Goal: Answer question/provide support: Share knowledge or assist other users

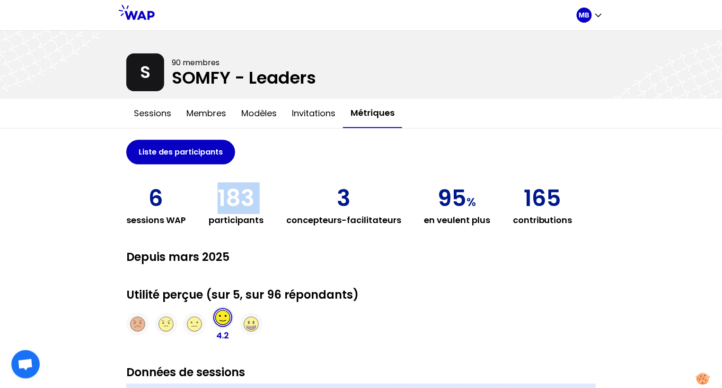
drag, startPoint x: 215, startPoint y: 202, endPoint x: 292, endPoint y: 202, distance: 77.1
click at [290, 202] on div "6 sessions WAP 183 participants 3 concepteurs-facilitateurs 95 % en veulent plu…" at bounding box center [360, 207] width 469 height 40
drag, startPoint x: 430, startPoint y: 189, endPoint x: 490, endPoint y: 189, distance: 60.6
click at [490, 189] on div "6 sessions WAP 183 participants 3 concepteurs-facilitateurs 95 % en veulent plu…" at bounding box center [360, 207] width 469 height 40
drag, startPoint x: 510, startPoint y: 193, endPoint x: 562, endPoint y: 193, distance: 51.1
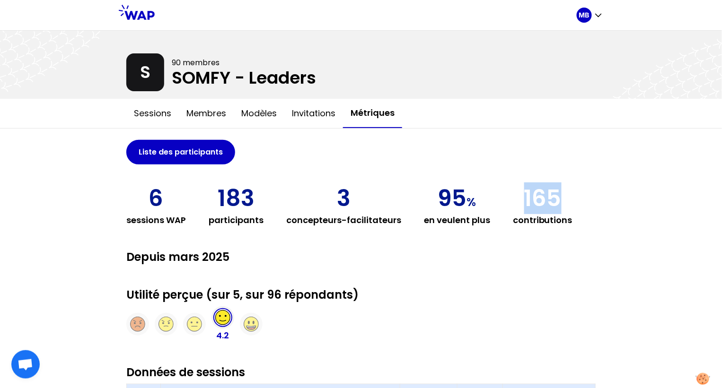
click at [562, 193] on div "165 contributions" at bounding box center [543, 207] width 60 height 40
click at [483, 260] on h2 "Depuis mars 2025" at bounding box center [360, 257] width 469 height 15
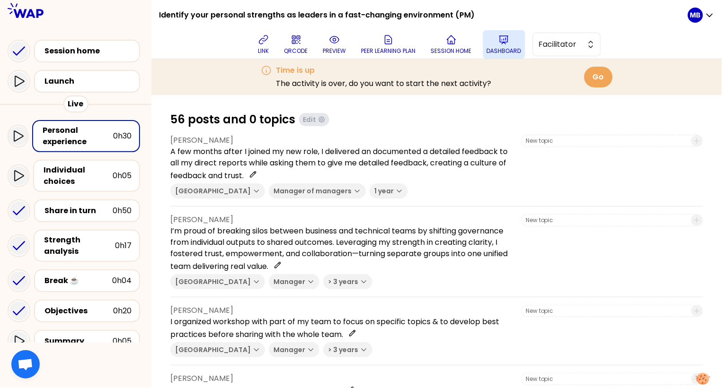
click at [509, 44] on icon at bounding box center [503, 39] width 11 height 11
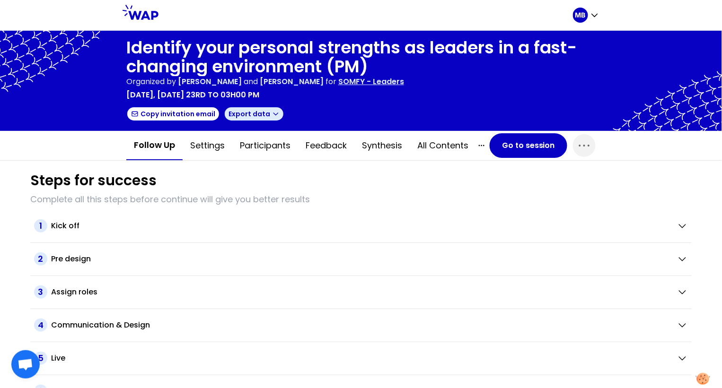
click at [272, 114] on icon "button" at bounding box center [276, 114] width 8 height 8
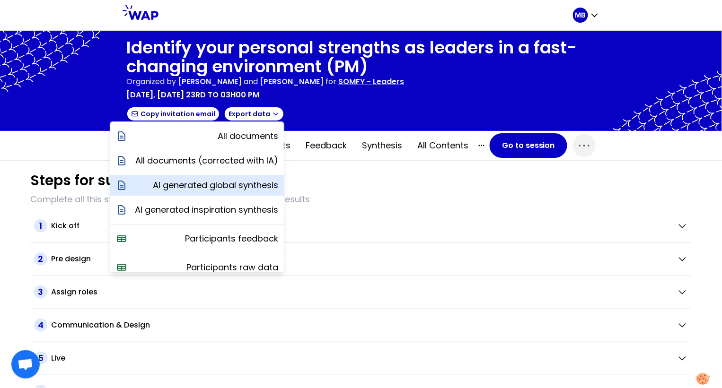
scroll to position [33, 0]
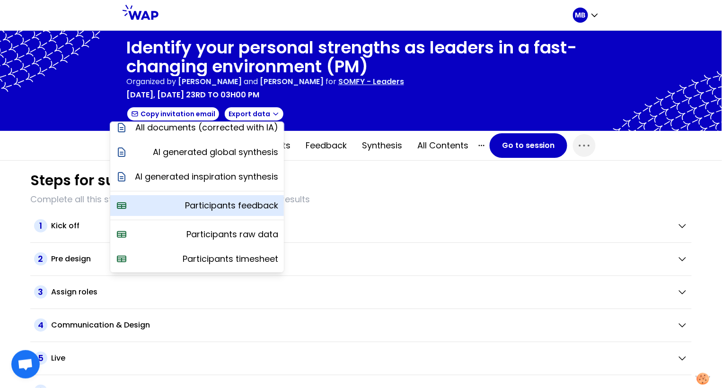
click at [224, 205] on p "Participants feedback" at bounding box center [231, 205] width 93 height 13
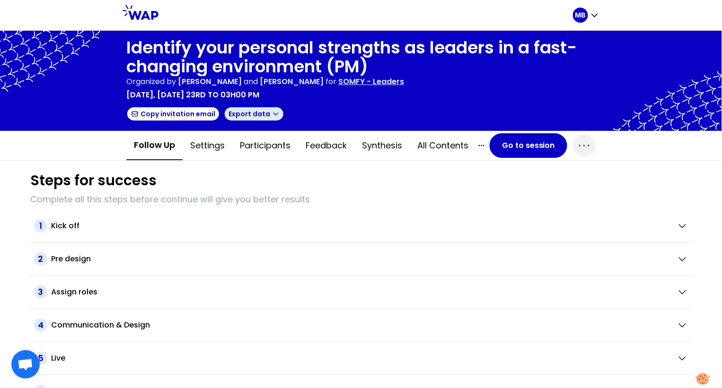
click at [272, 115] on icon "button" at bounding box center [276, 114] width 8 height 8
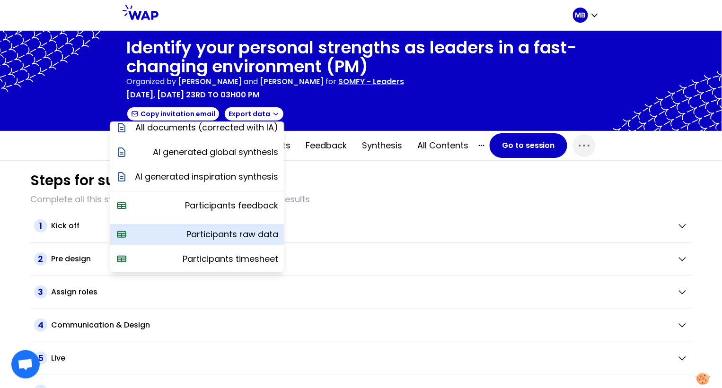
click at [236, 231] on p "Participants raw data" at bounding box center [232, 234] width 92 height 13
